Goal: Transaction & Acquisition: Book appointment/travel/reservation

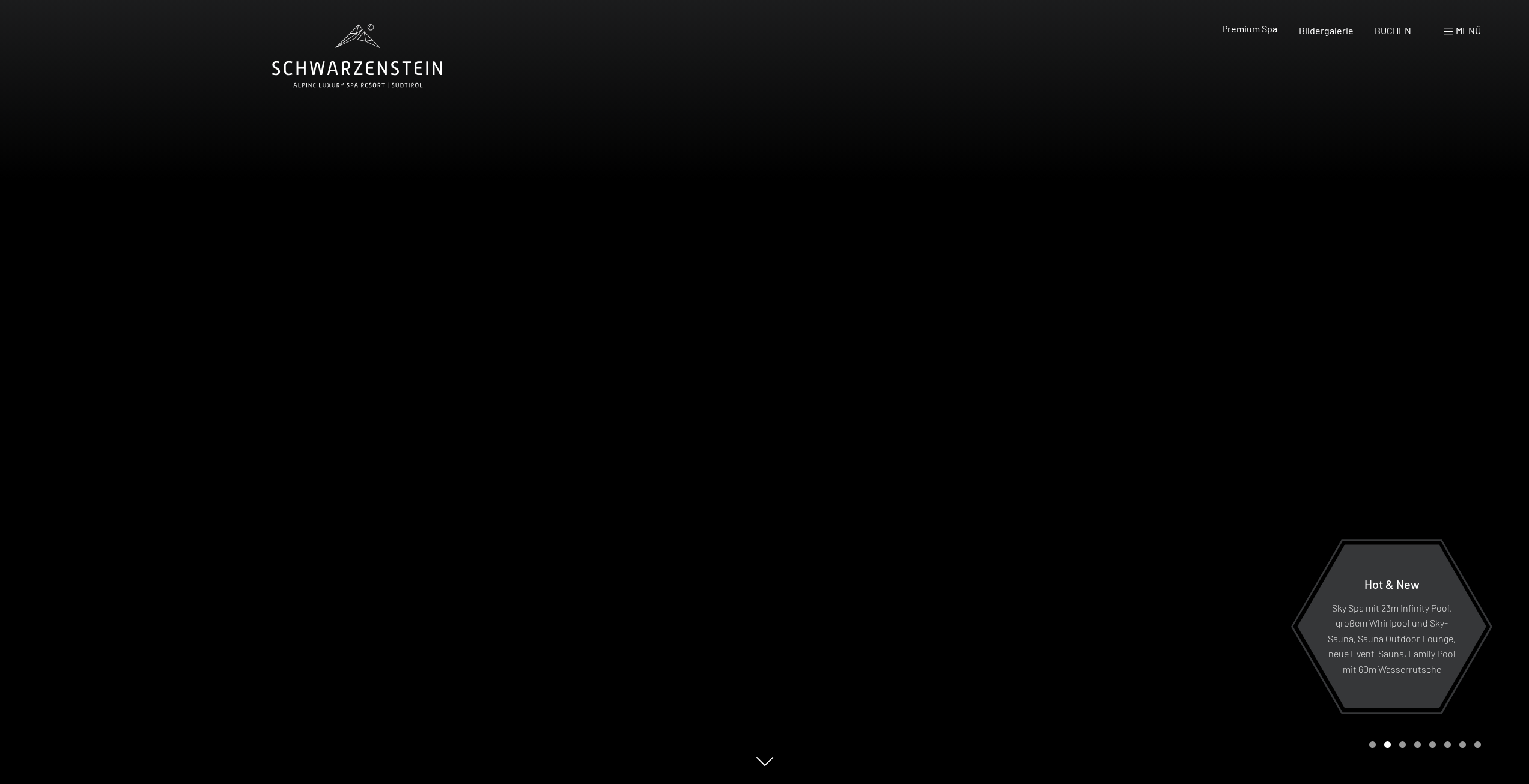
click at [1252, 32] on span "Premium Spa" at bounding box center [1249, 28] width 55 height 11
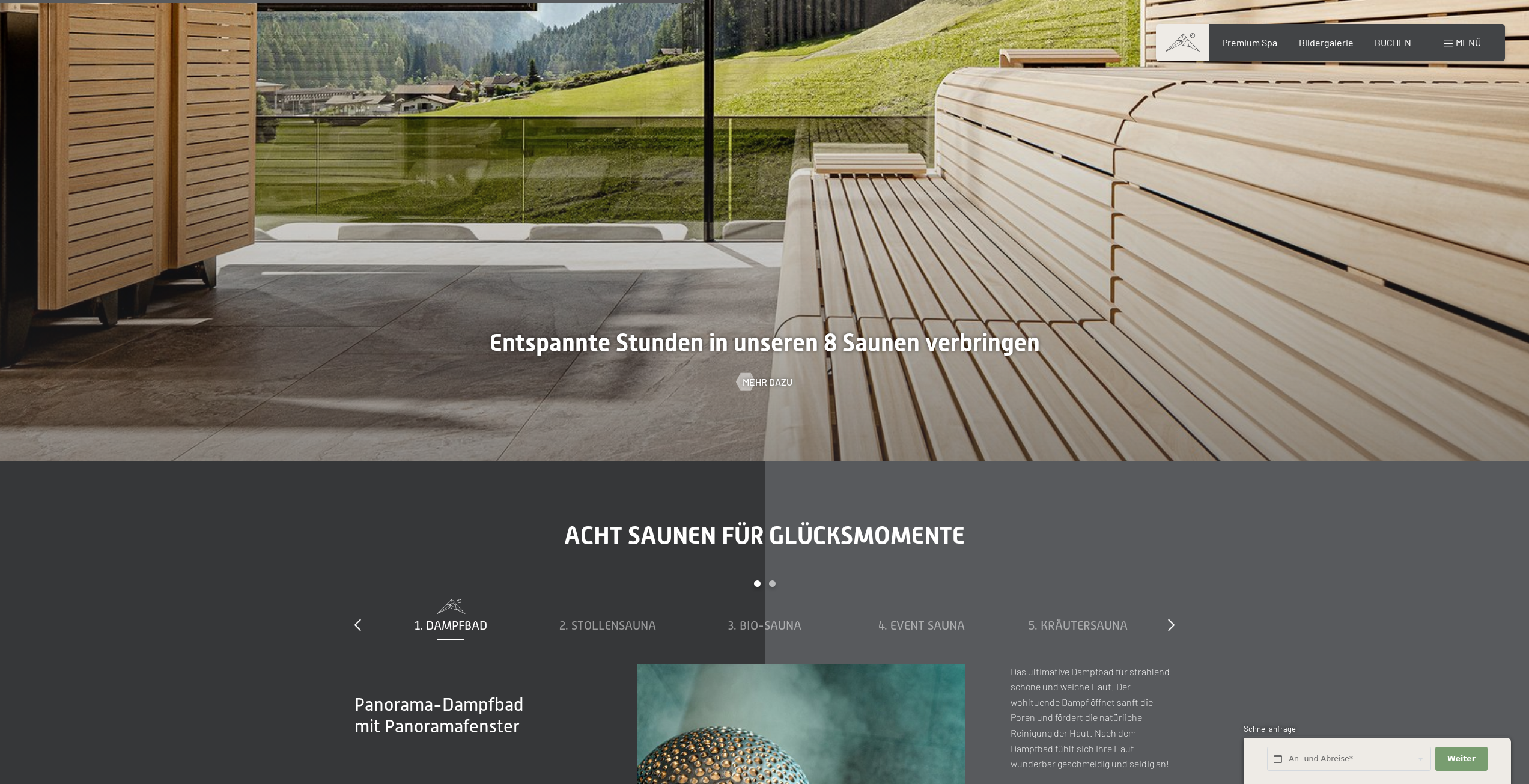
scroll to position [4927, 0]
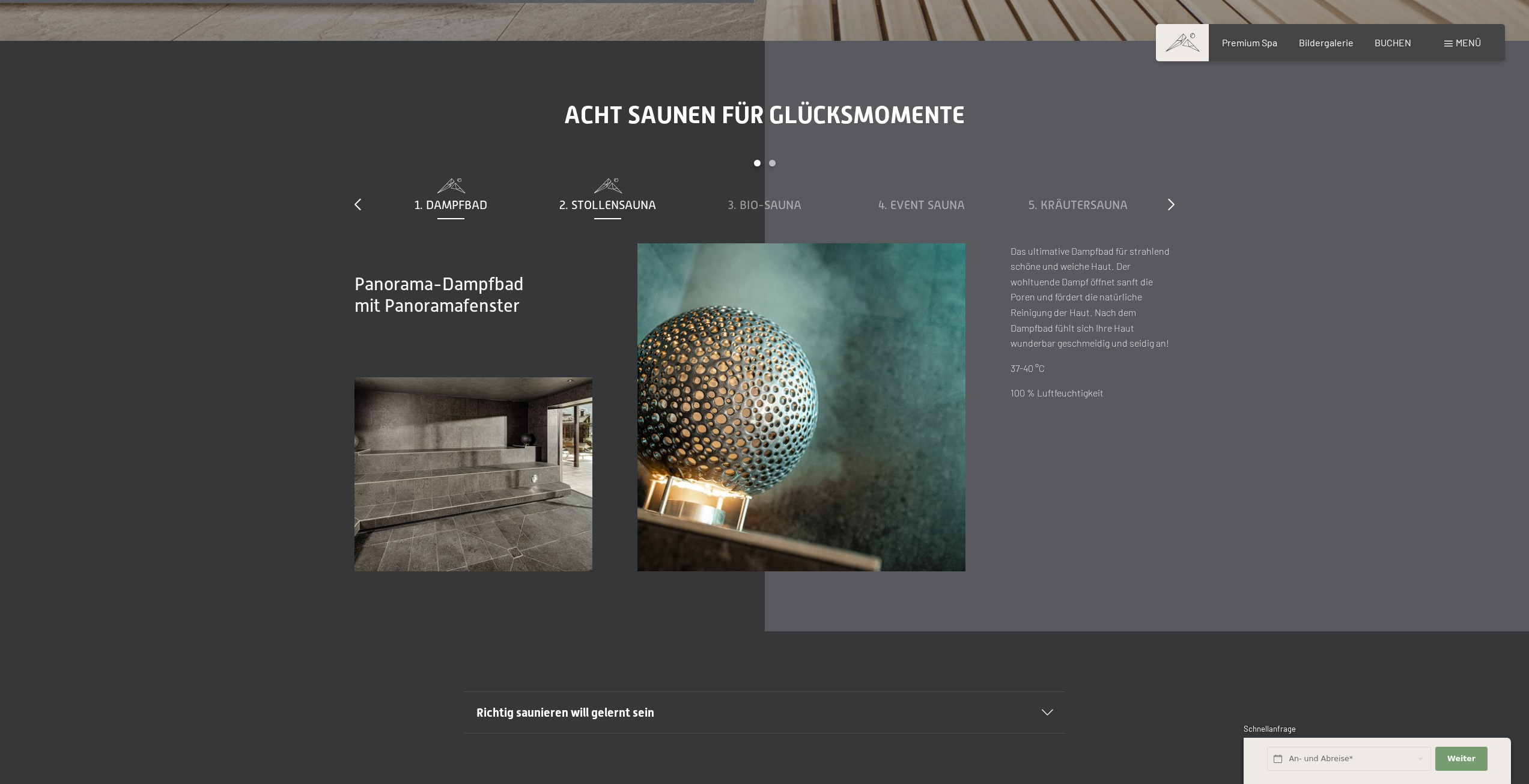
click at [647, 202] on span "2. Stollensauna" at bounding box center [608, 204] width 97 height 13
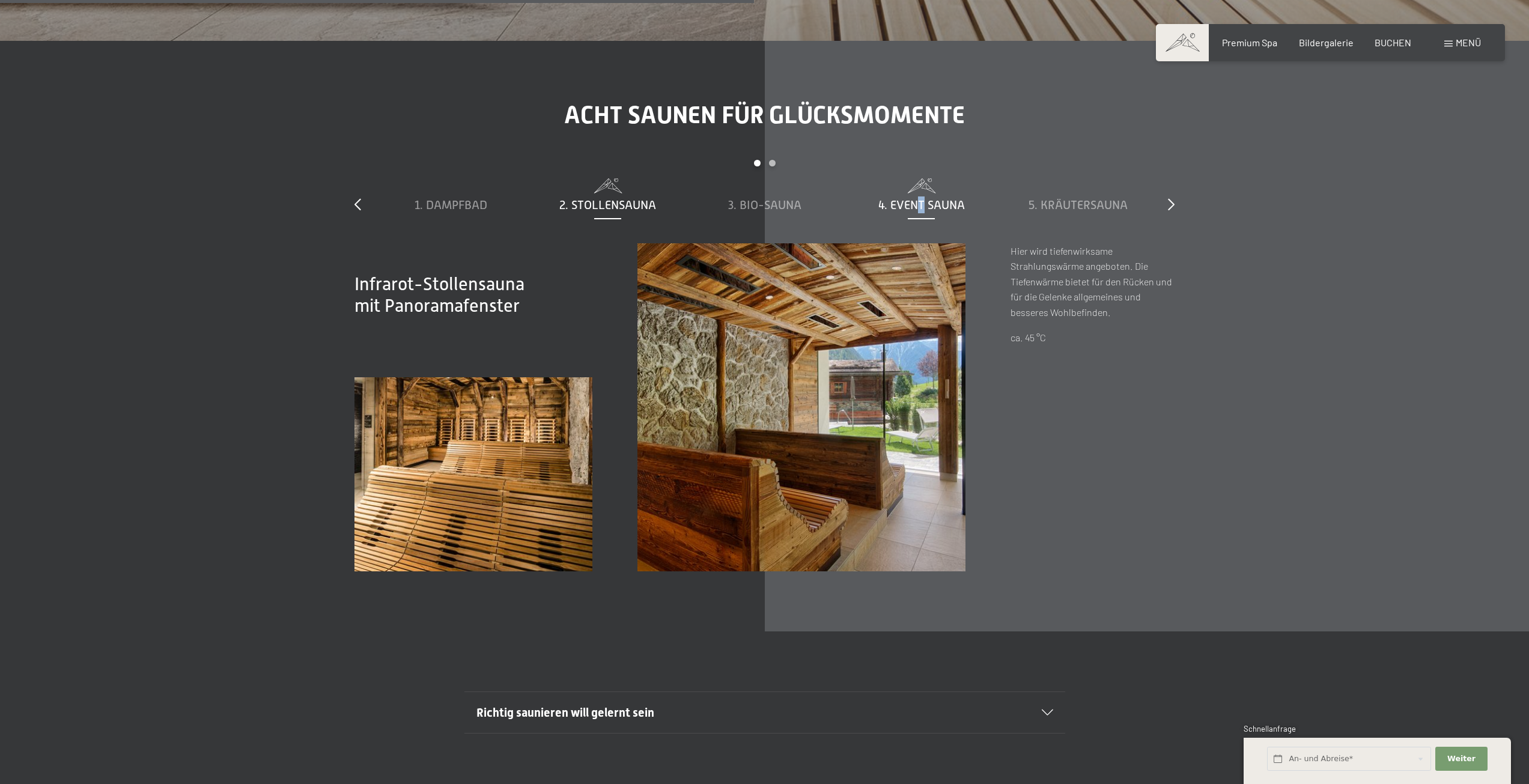
click at [920, 212] on div "4. Event Sauna" at bounding box center [921, 205] width 145 height 17
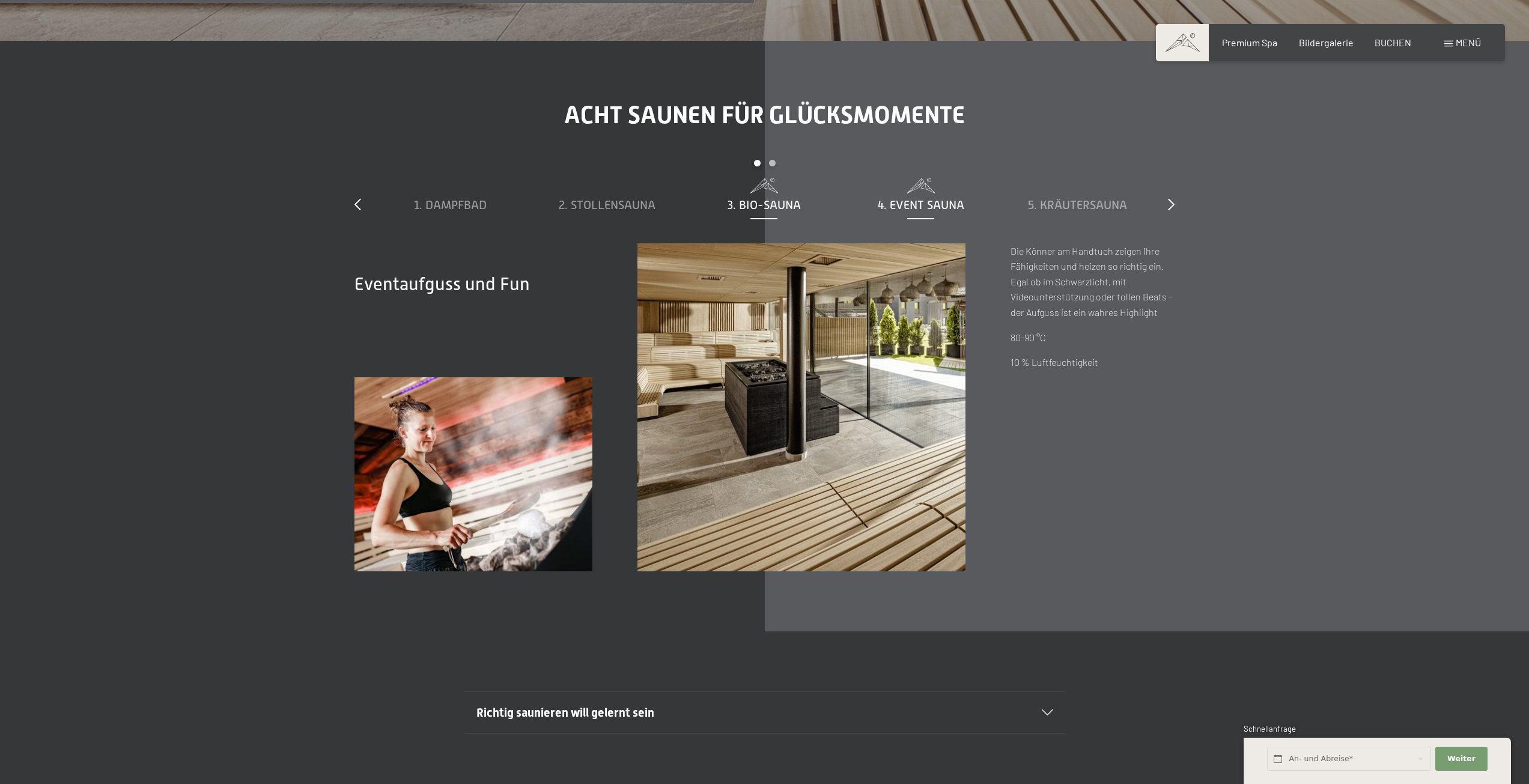
click at [787, 195] on div "3. Bio-Sauna" at bounding box center [764, 195] width 145 height 35
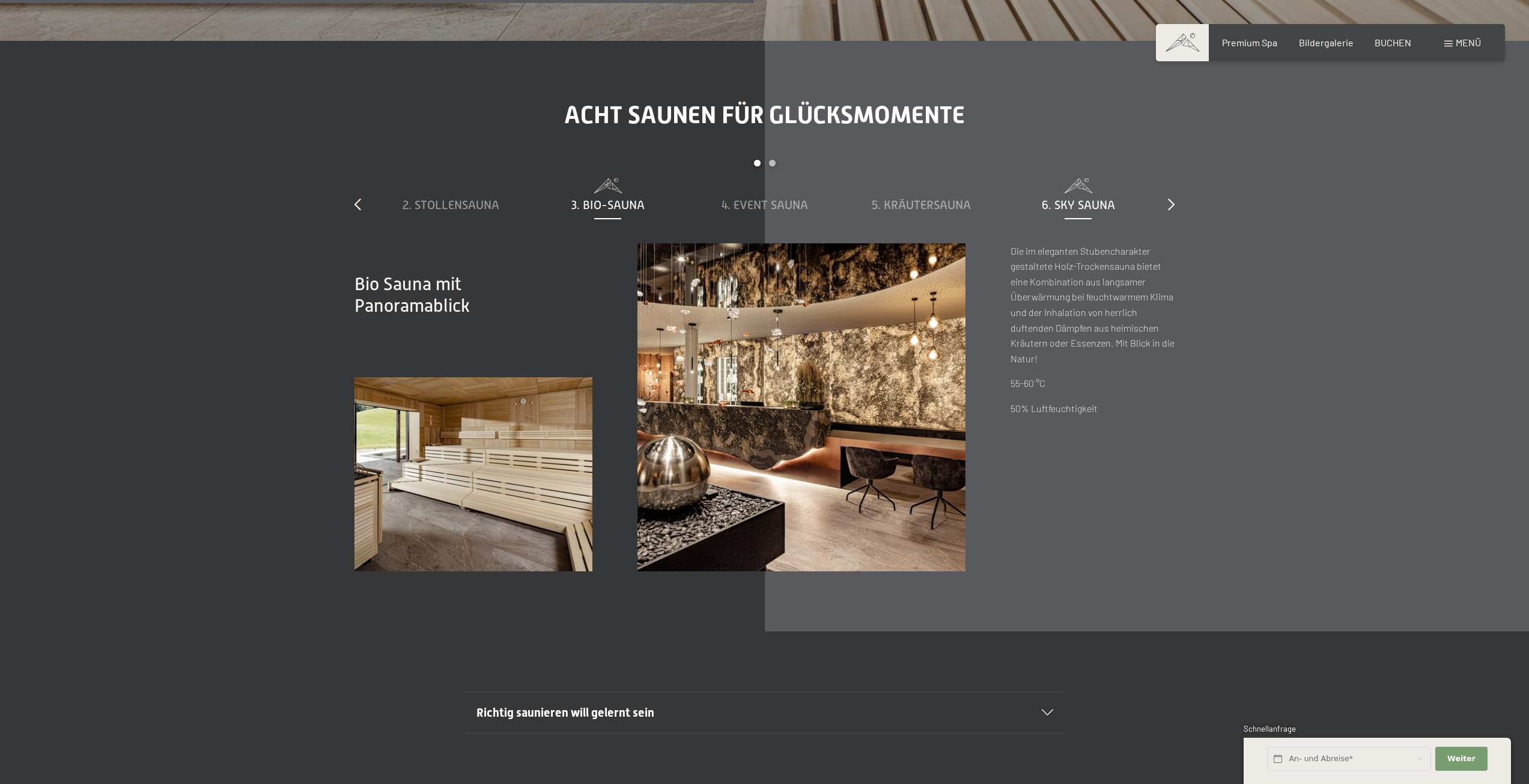
click at [1086, 207] on span "6. Sky Sauna" at bounding box center [1078, 204] width 74 height 13
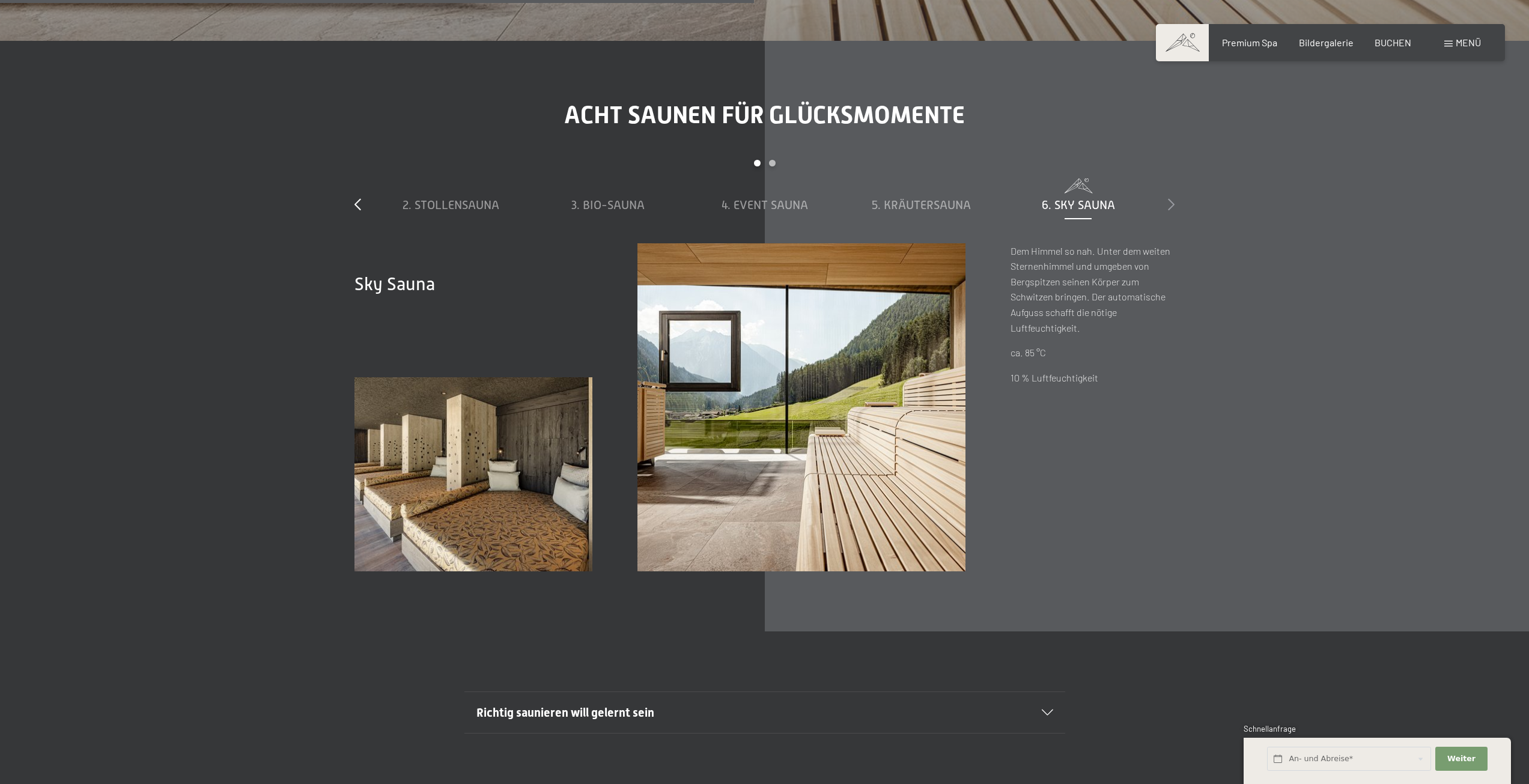
click at [1173, 206] on icon at bounding box center [1171, 203] width 7 height 12
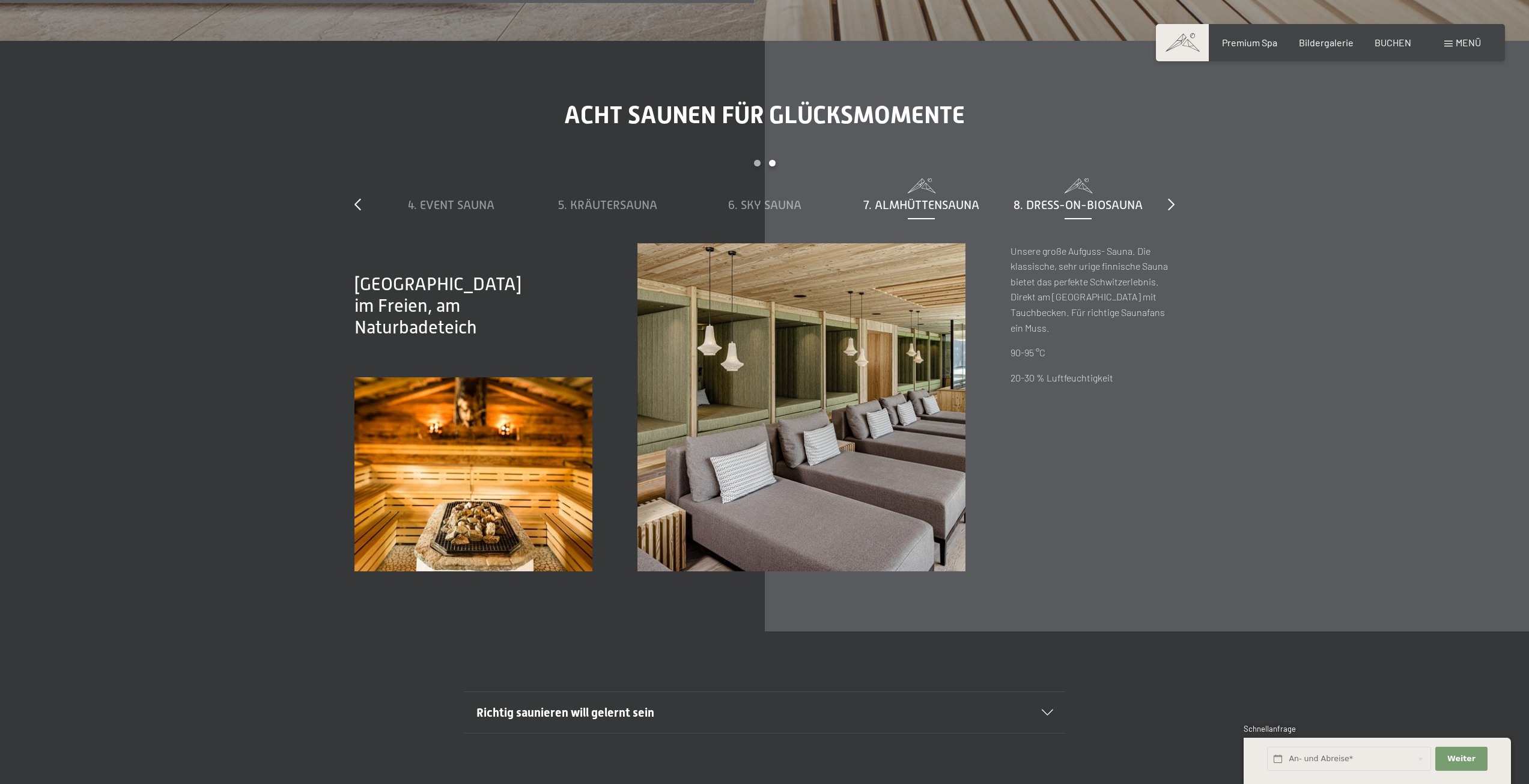
click at [1081, 193] on div "8. Dress-on-Biosauna" at bounding box center [1078, 195] width 145 height 35
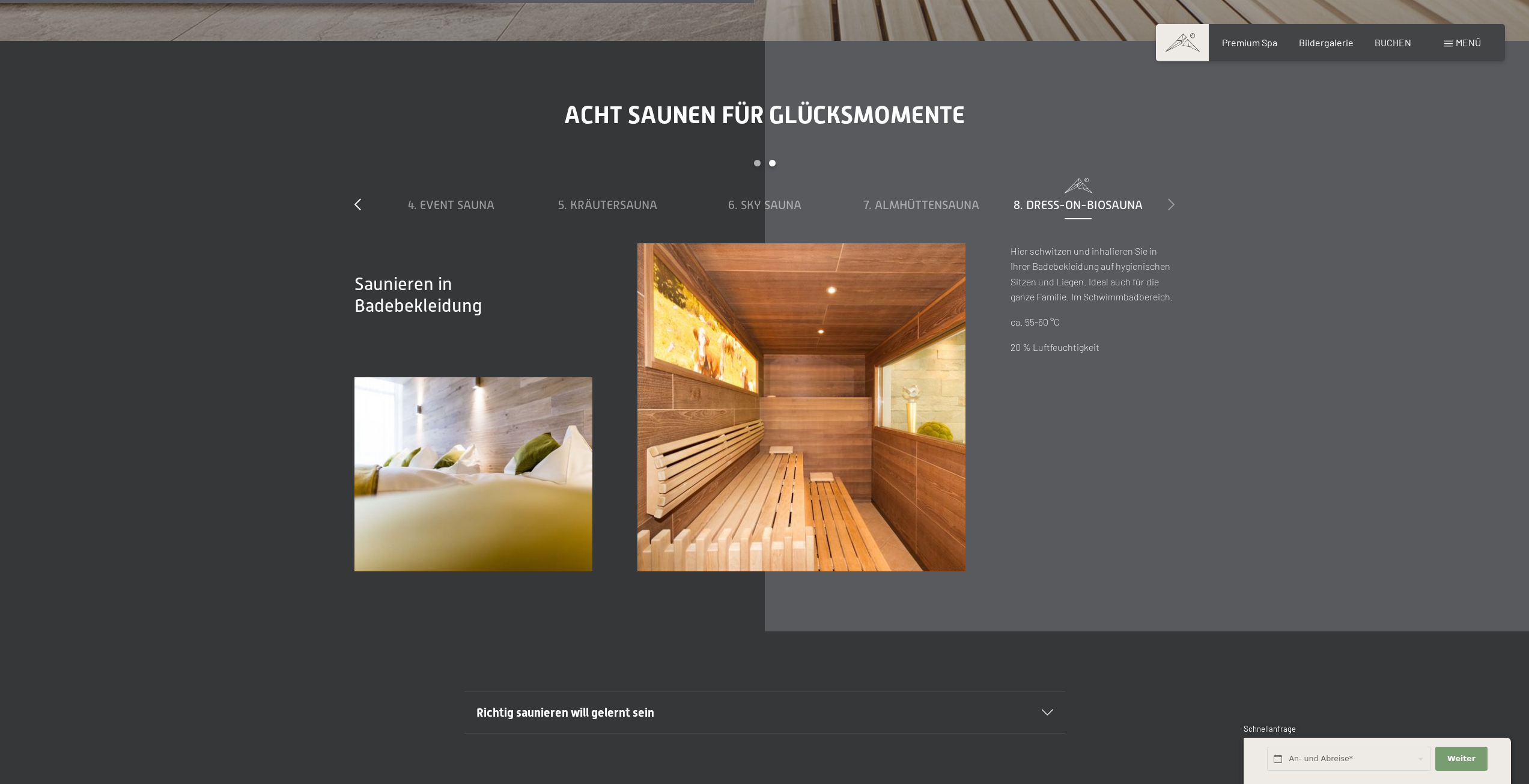
click at [1171, 203] on icon at bounding box center [1171, 203] width 7 height 12
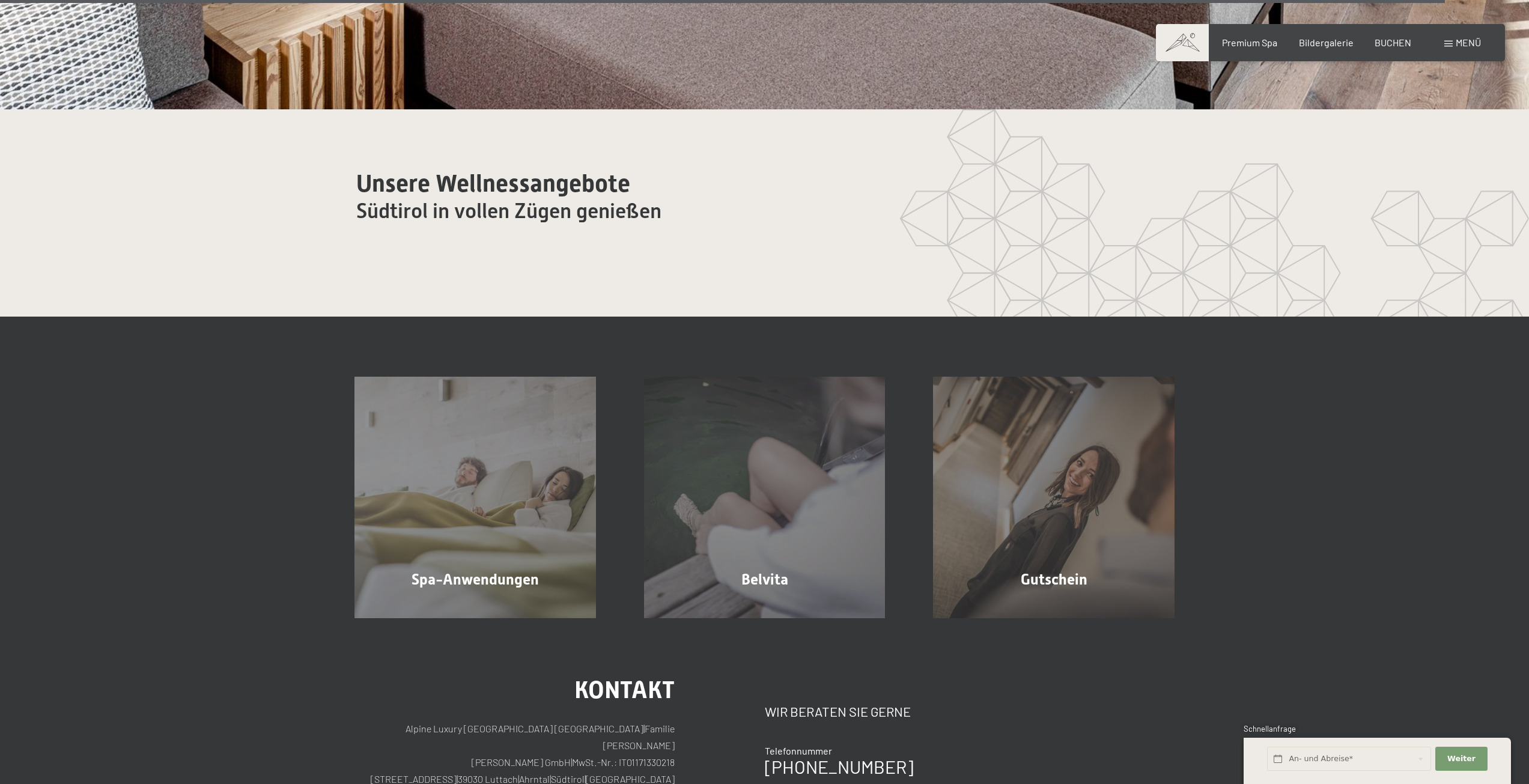
scroll to position [8772, 0]
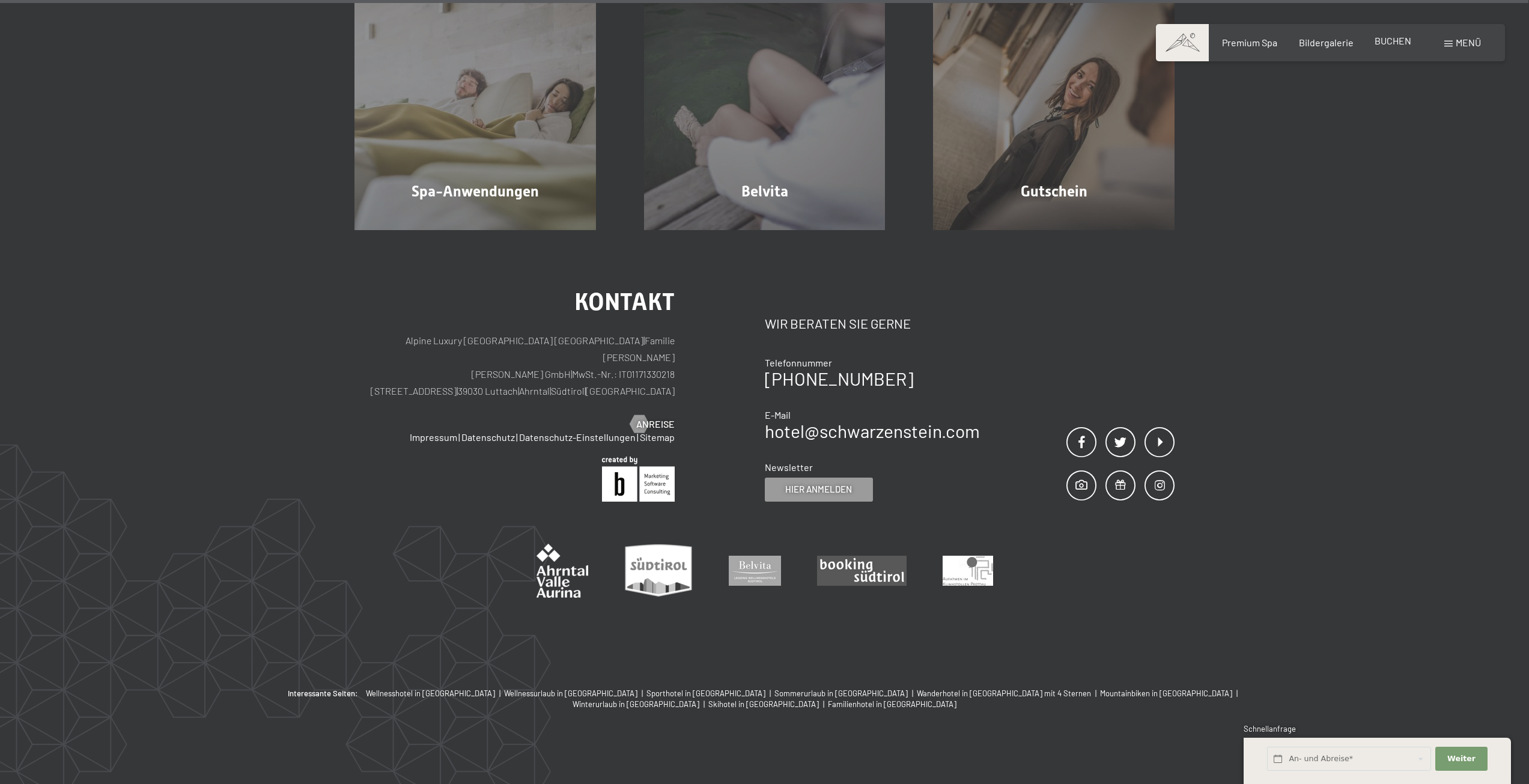
click at [1394, 45] on span "BUCHEN" at bounding box center [1393, 40] width 36 height 11
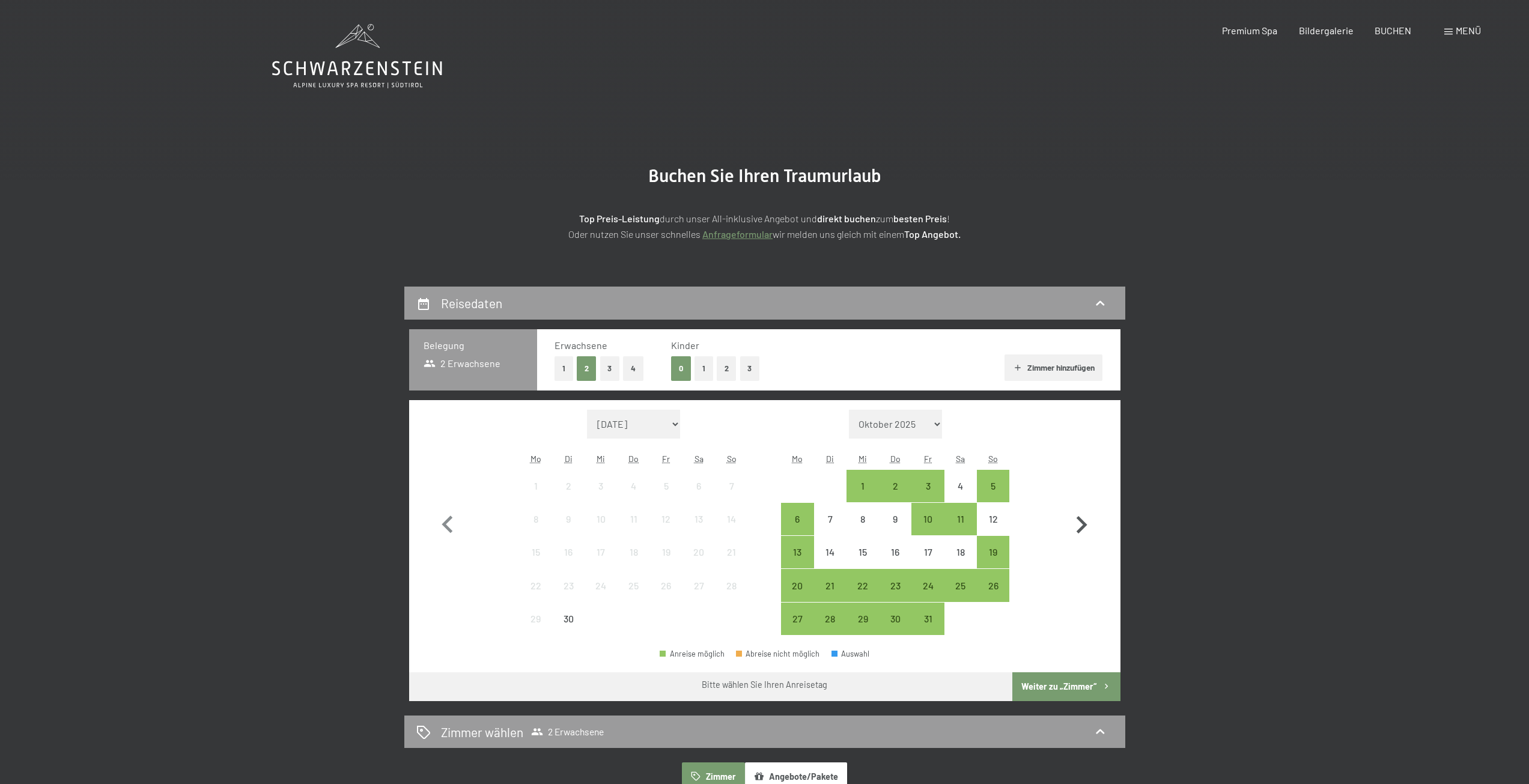
click at [1081, 525] on icon "button" at bounding box center [1081, 525] width 35 height 35
select select "[DATE]"
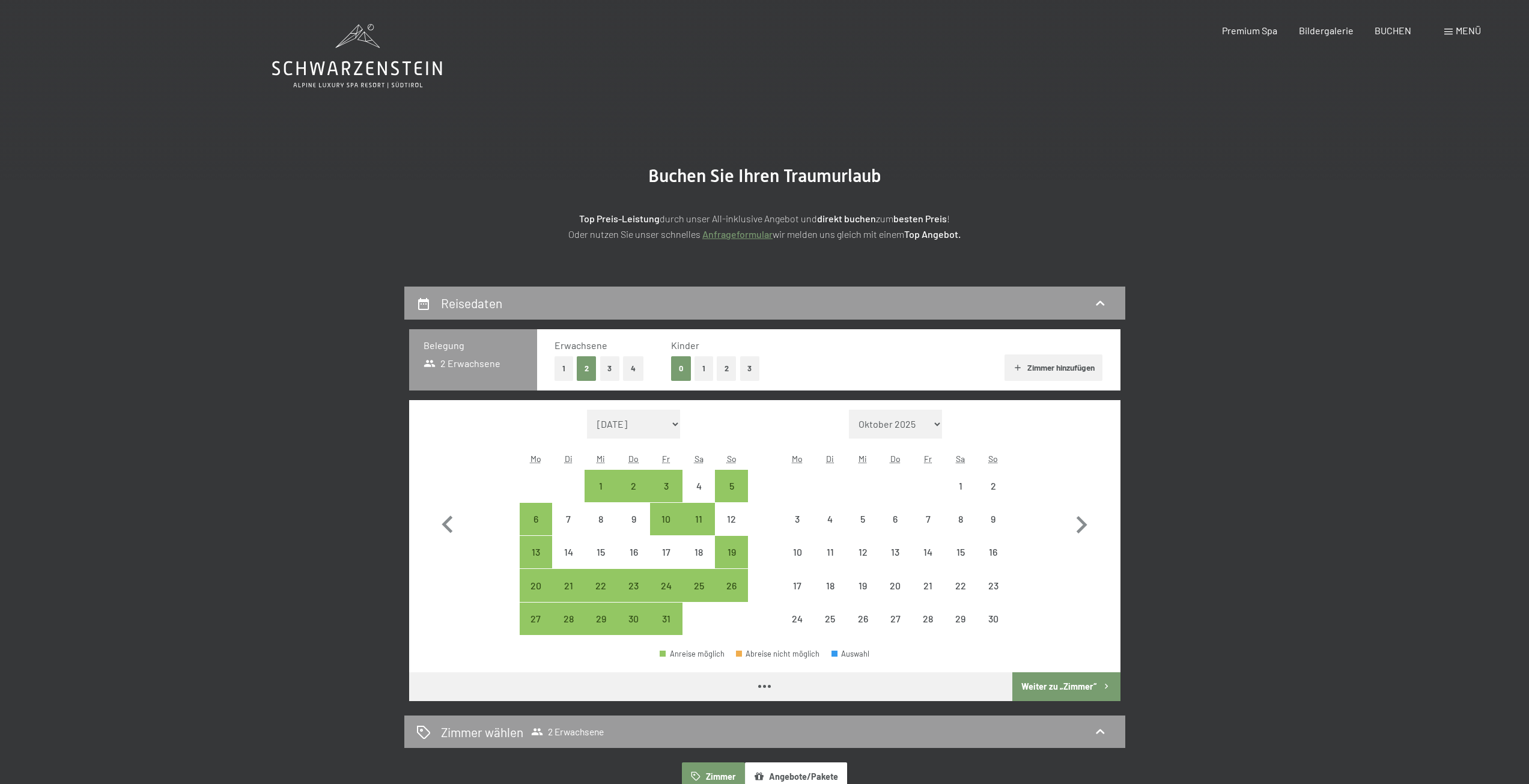
select select "[DATE]"
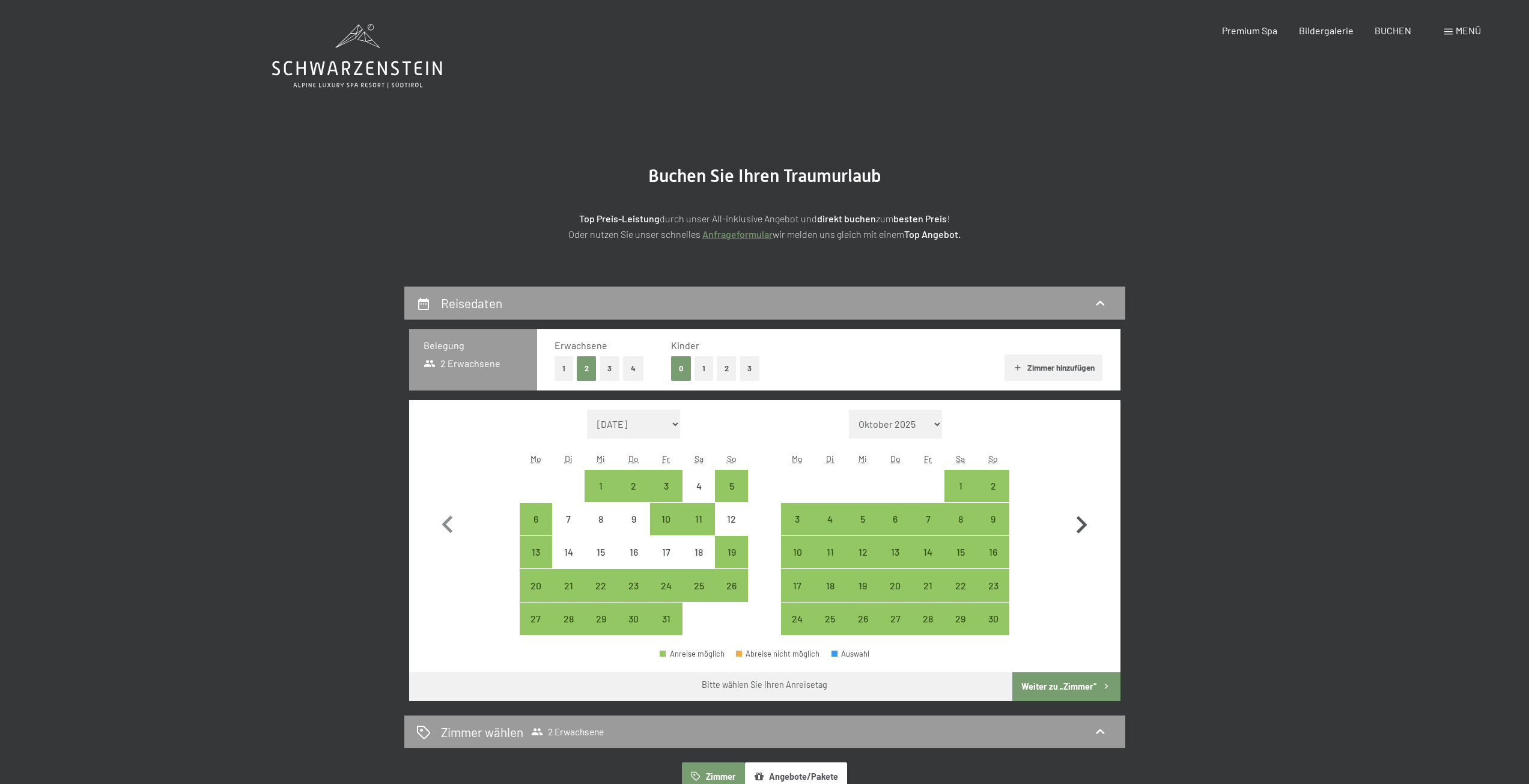
click at [1077, 523] on icon "button" at bounding box center [1081, 525] width 35 height 35
select select "[DATE]"
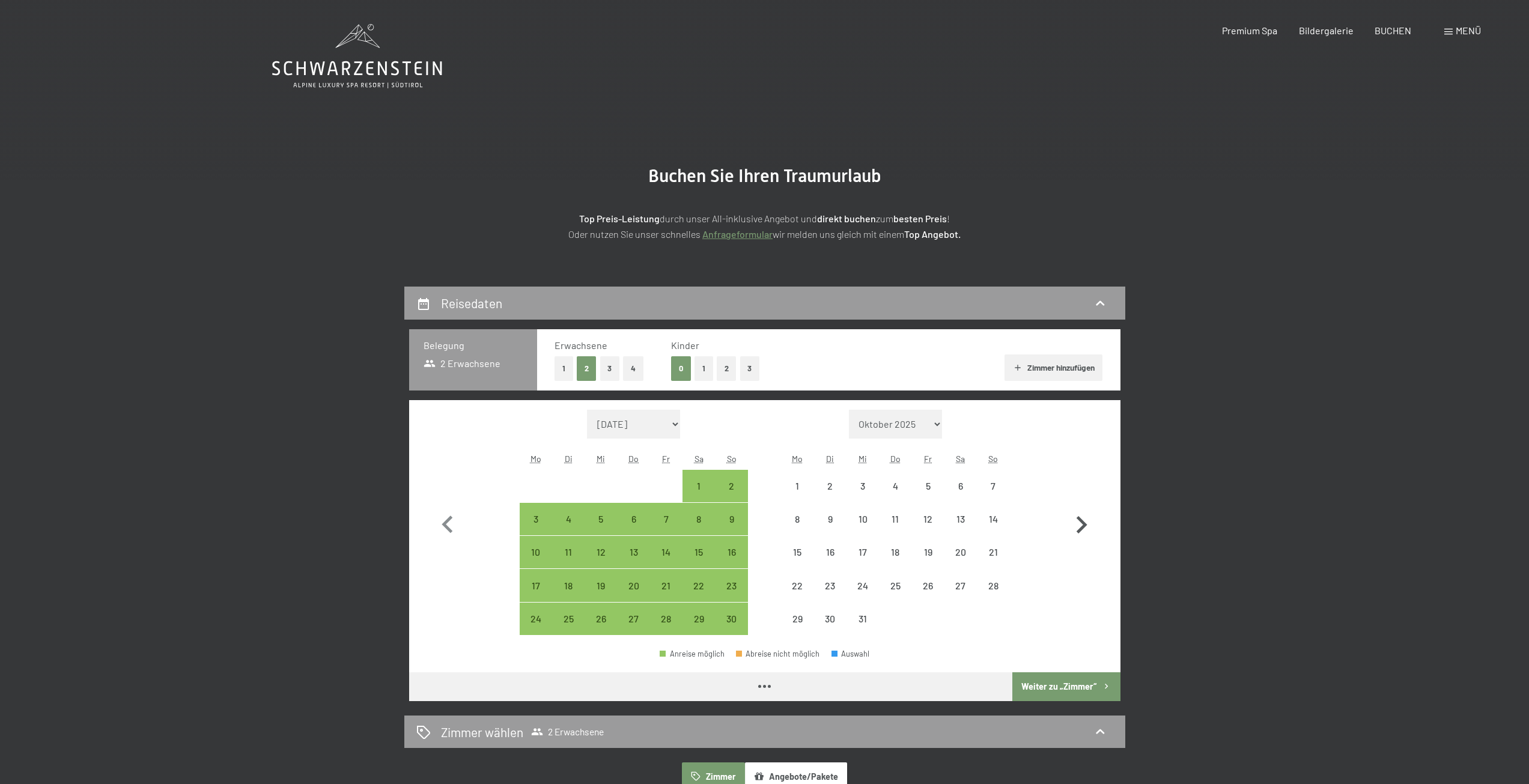
click at [1077, 523] on icon "button" at bounding box center [1081, 525] width 35 height 35
select select "2025-12-01"
select select "2026-01-01"
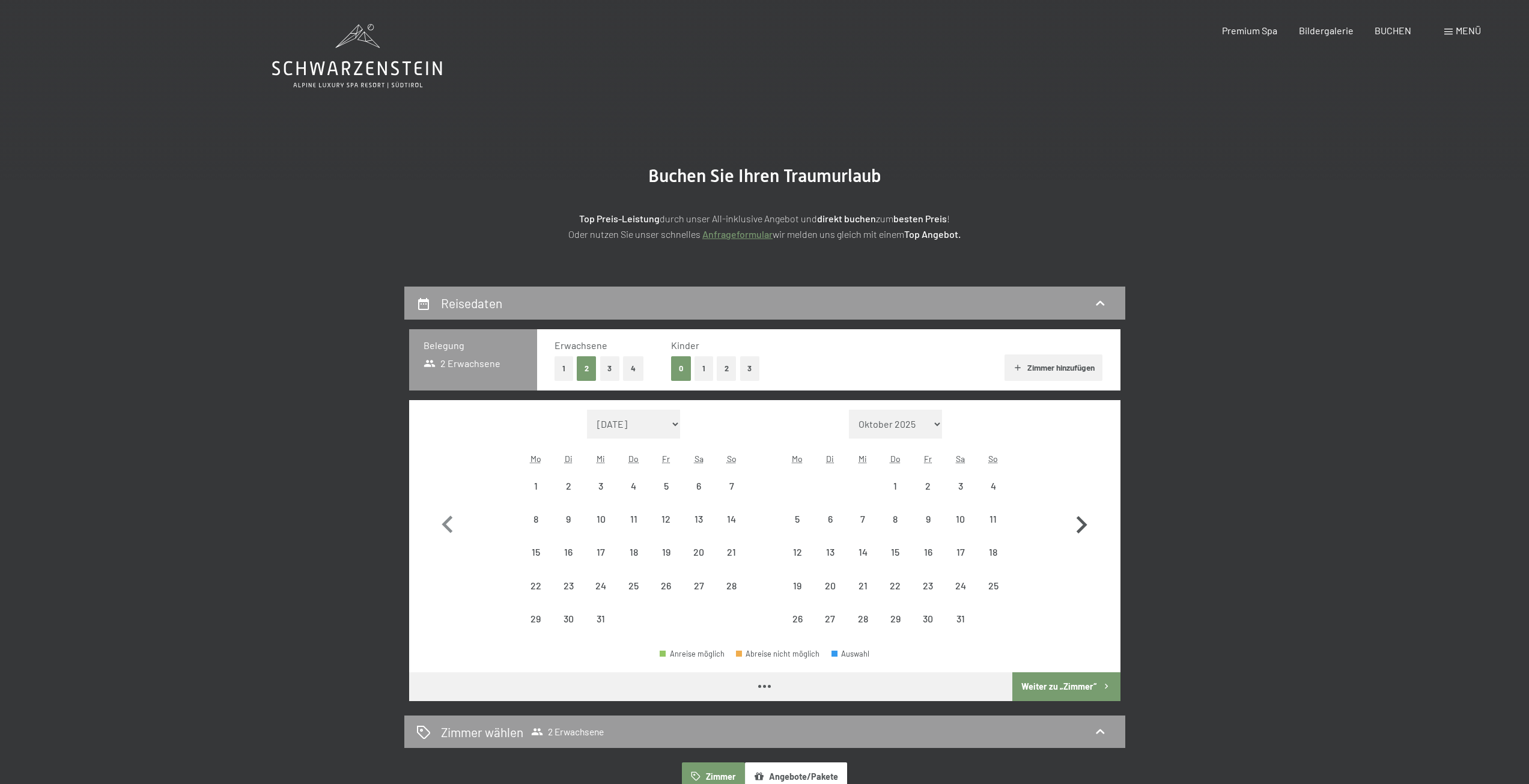
select select "2025-12-01"
select select "2026-01-01"
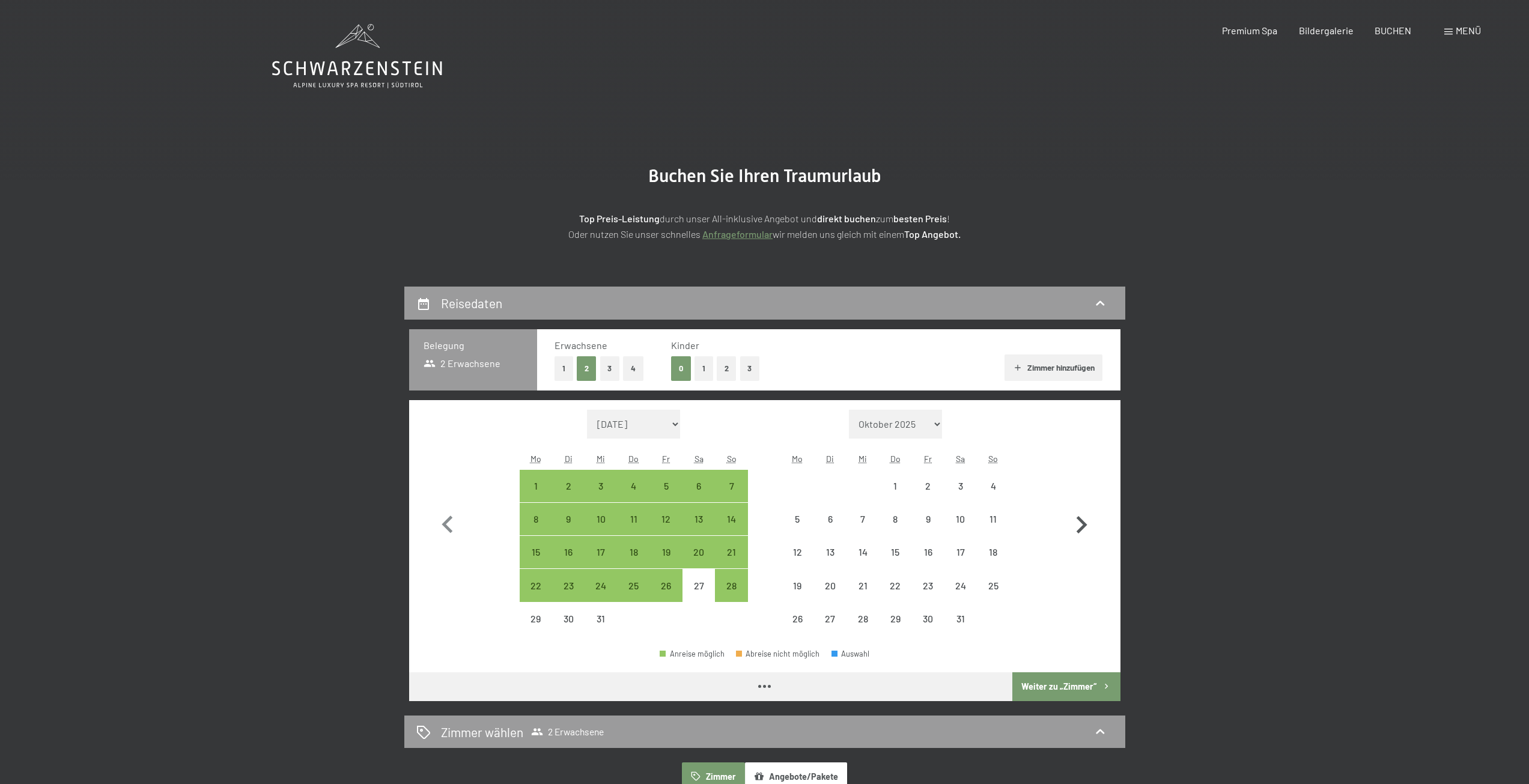
select select "2025-12-01"
select select "2026-01-01"
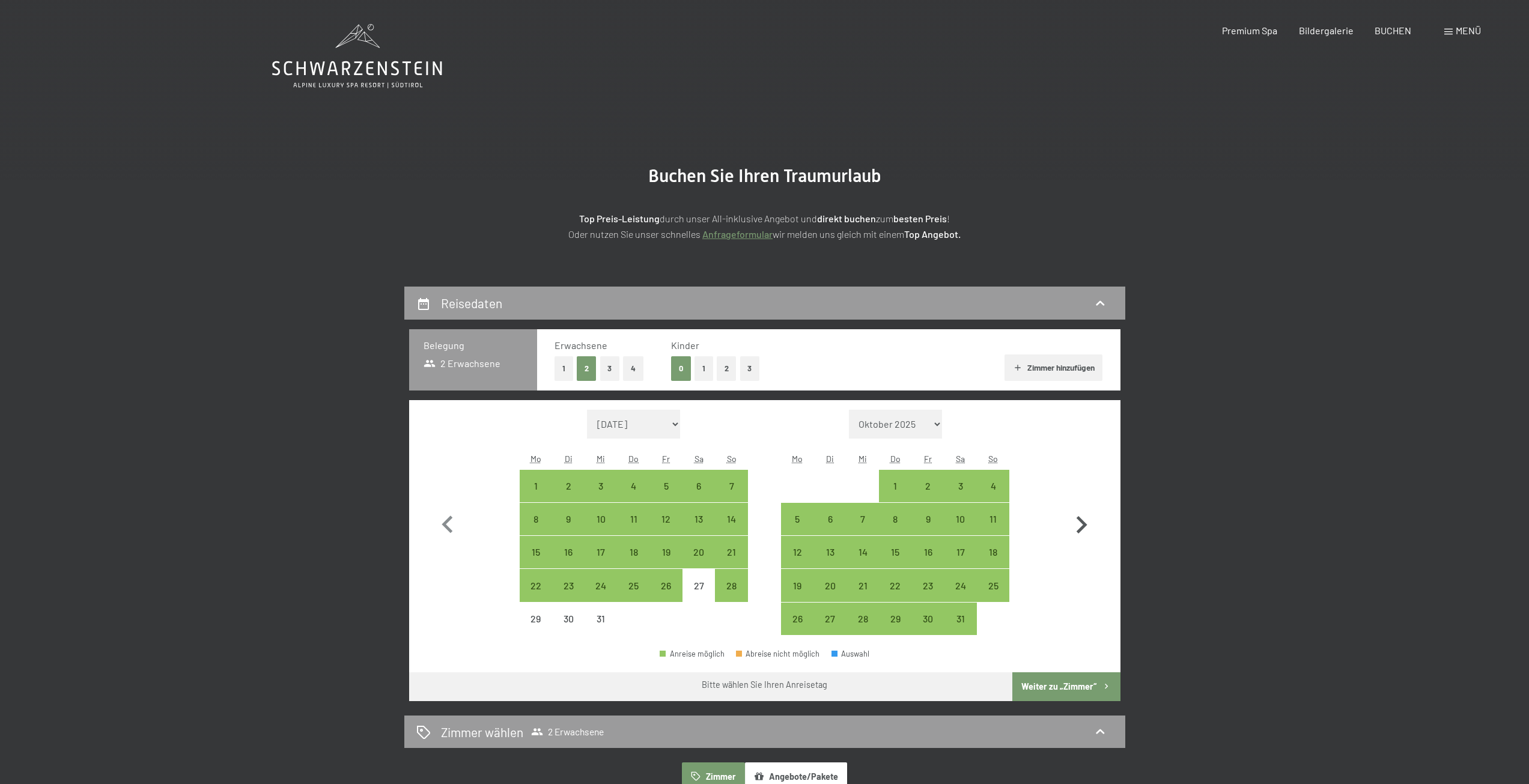
click at [1077, 523] on icon "button" at bounding box center [1081, 525] width 35 height 35
select select "2026-01-01"
select select "2026-02-01"
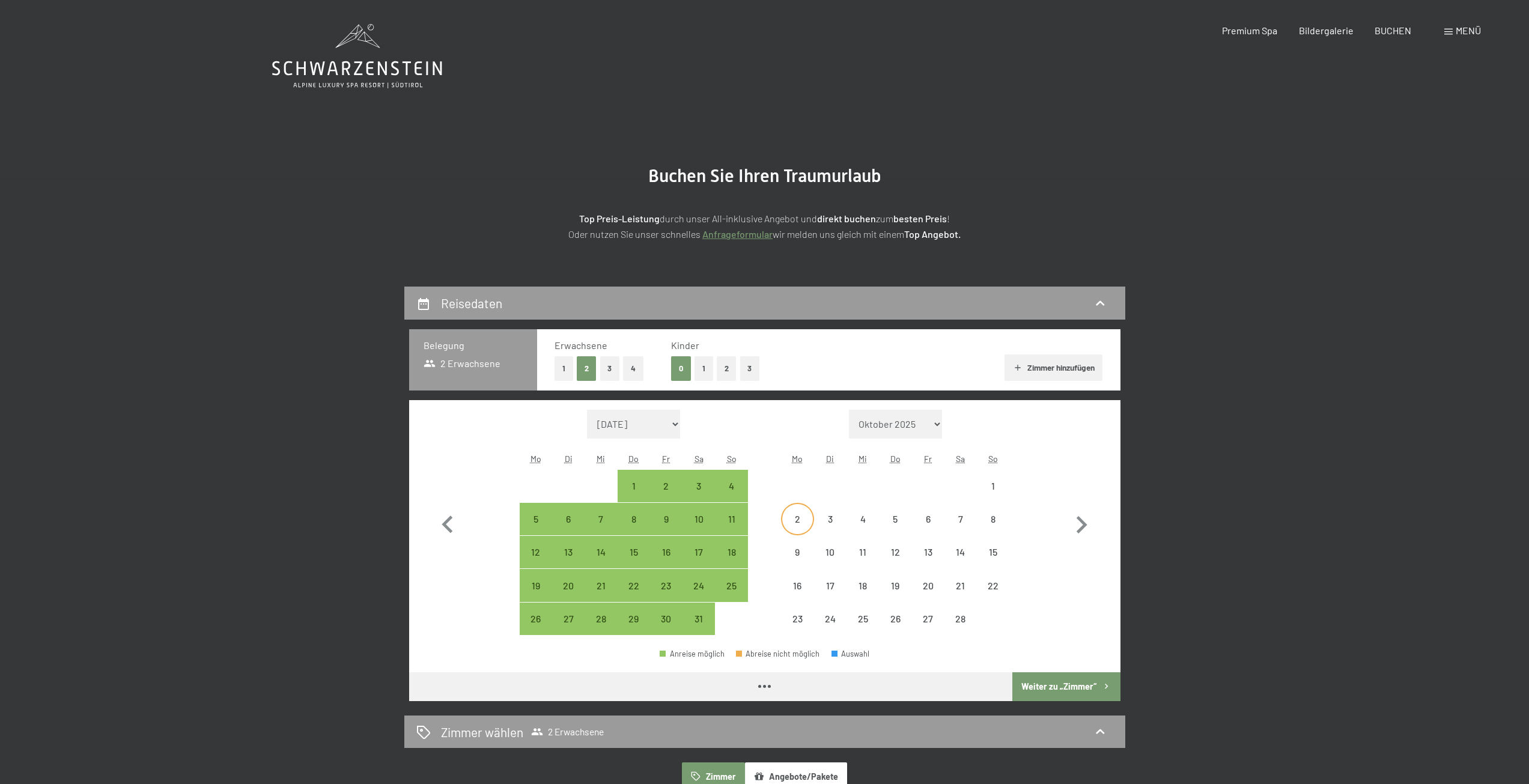
select select "2026-01-01"
select select "2026-02-01"
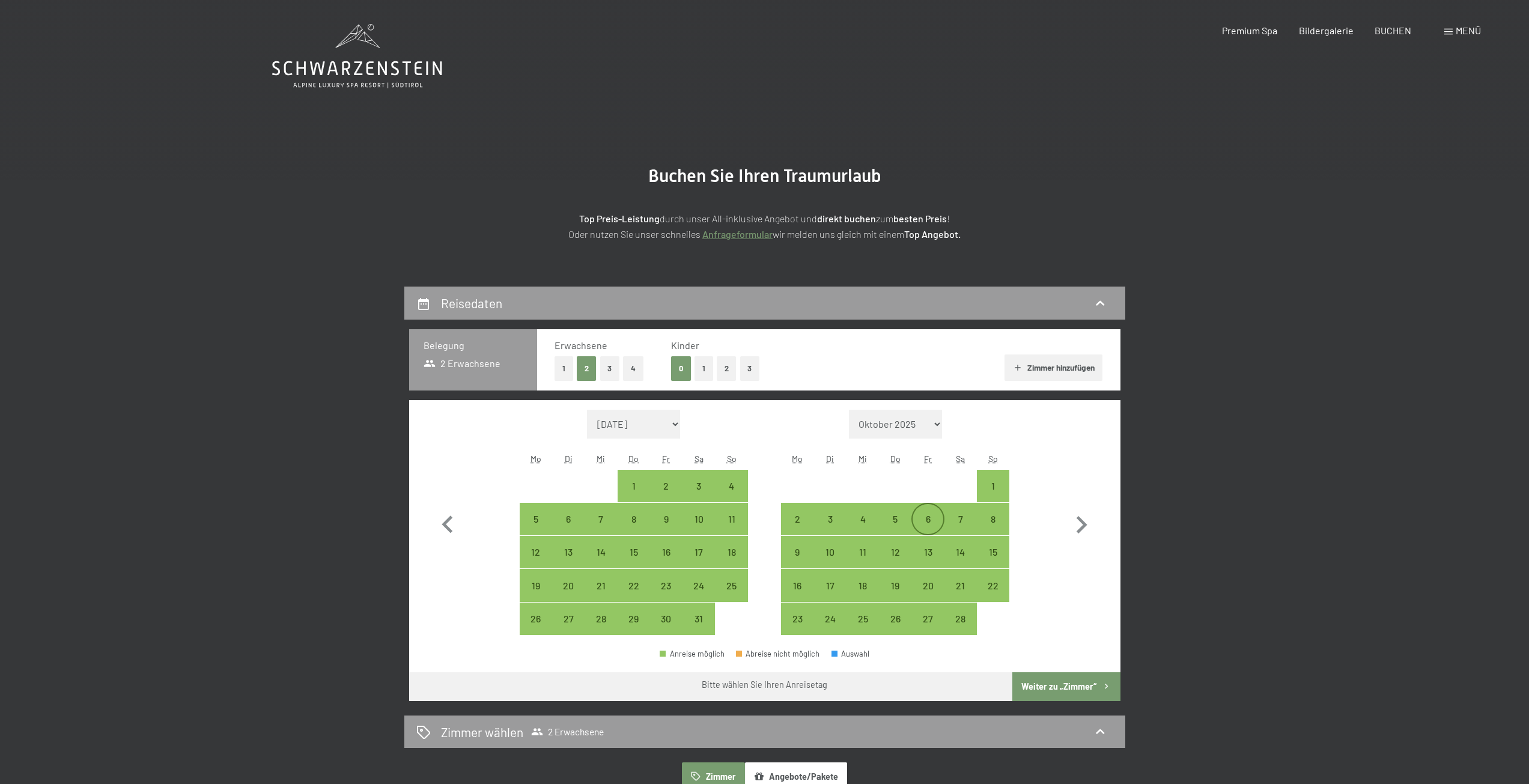
click at [933, 519] on div "6" at bounding box center [928, 529] width 30 height 30
select select "2026-01-01"
select select "2026-02-01"
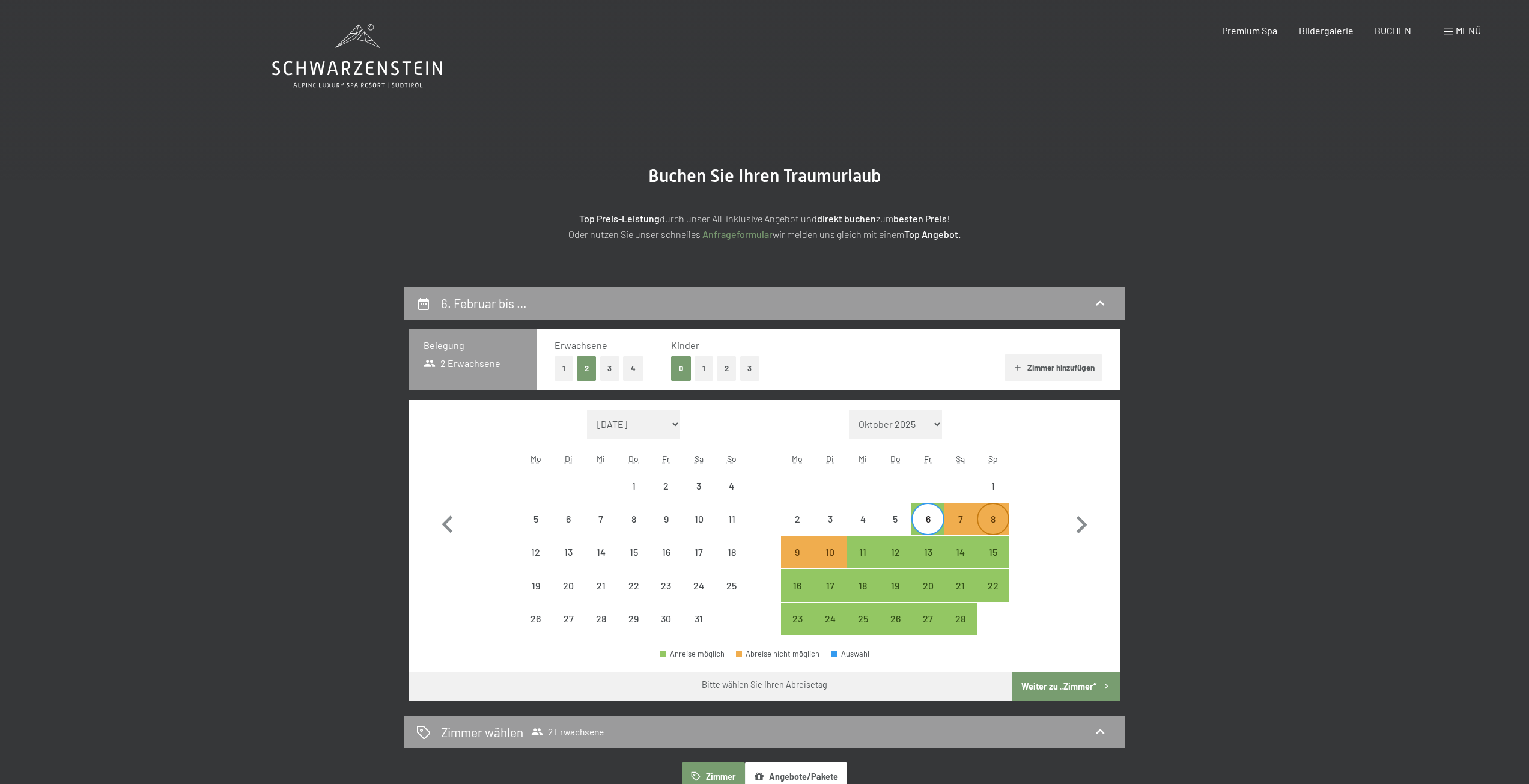
click at [987, 520] on div "8" at bounding box center [993, 529] width 30 height 30
select select "2026-01-01"
select select "2026-02-01"
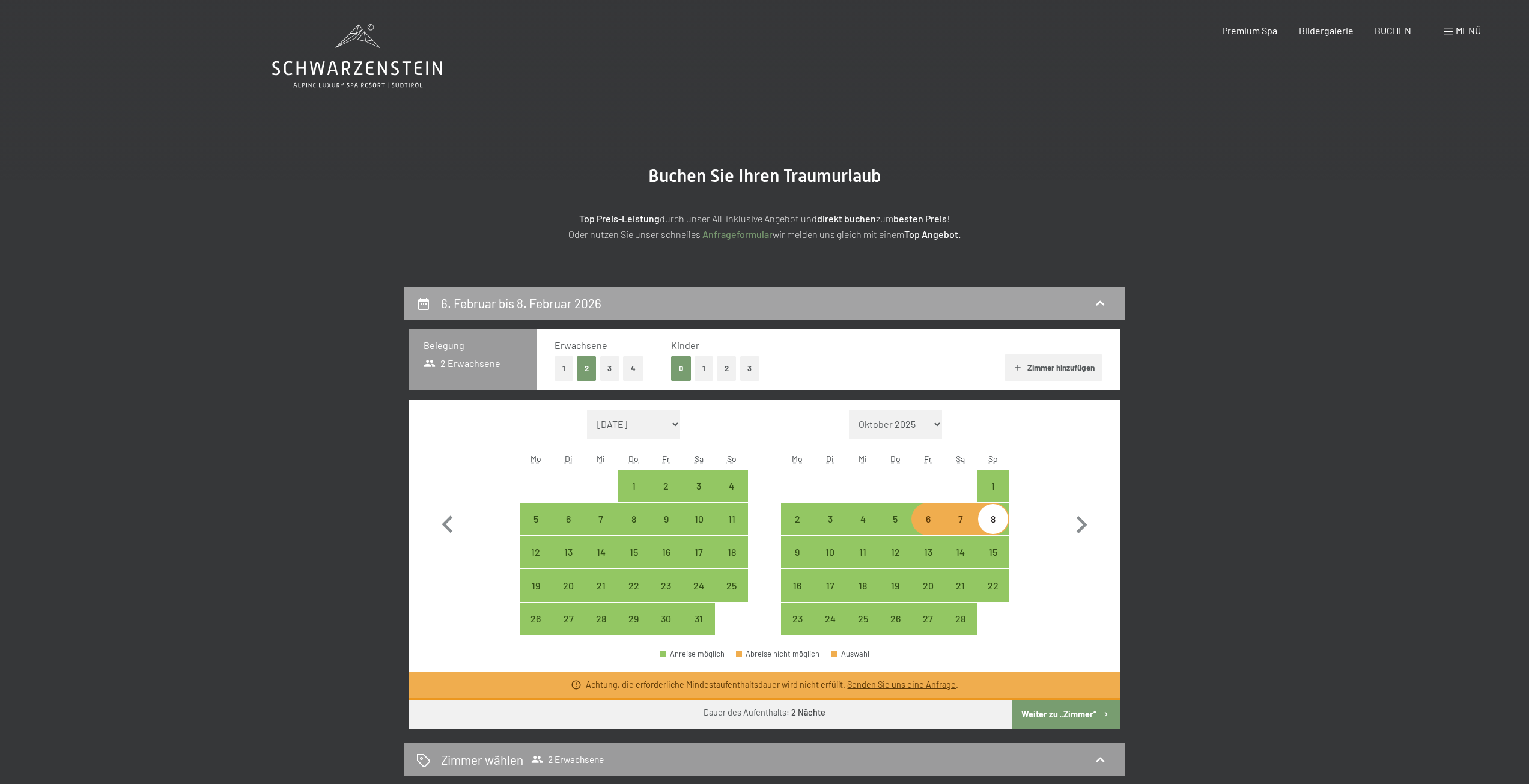
click at [1107, 304] on icon at bounding box center [1100, 302] width 14 height 14
select select "2026-01-01"
select select "2026-02-01"
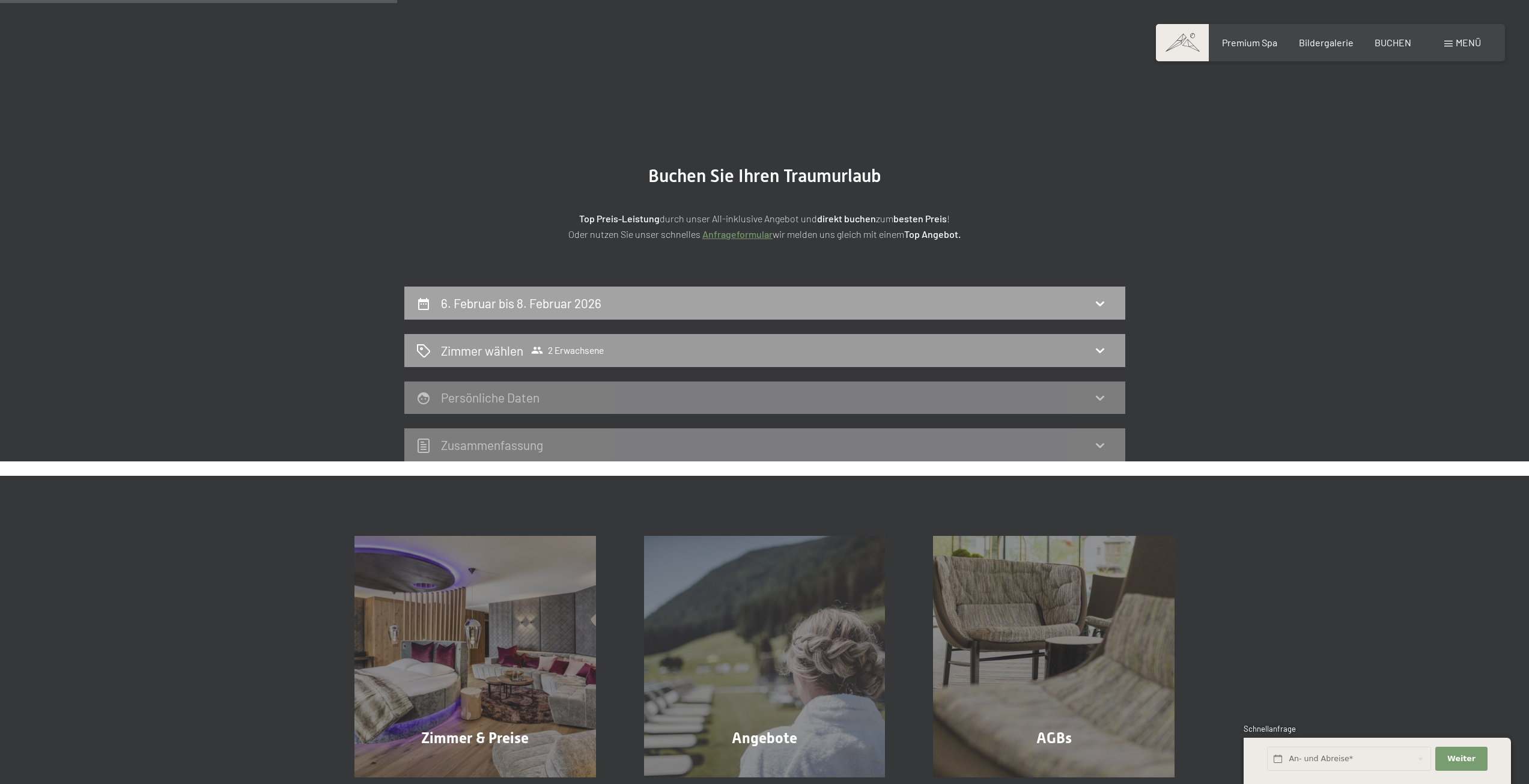
scroll to position [287, 0]
